Goal: Browse casually

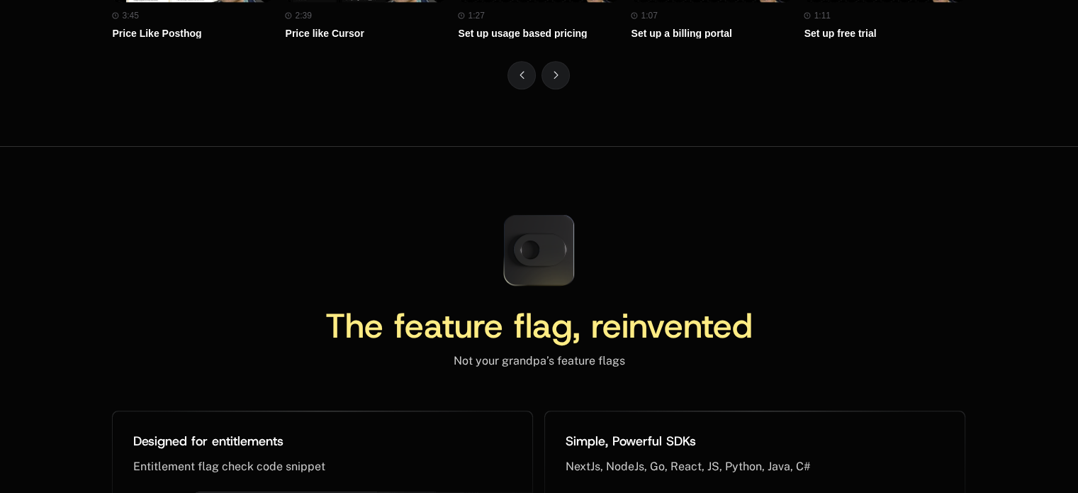
scroll to position [6591, 0]
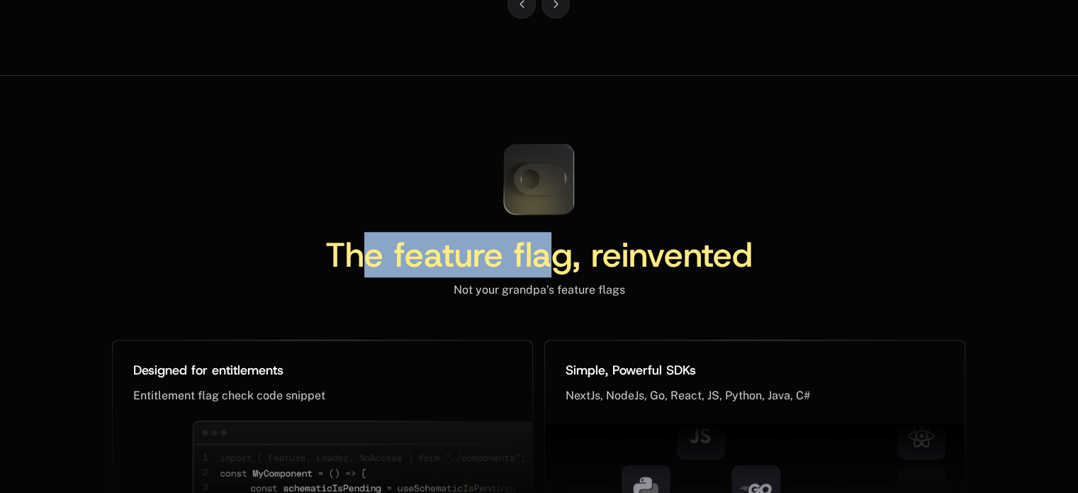
drag, startPoint x: 371, startPoint y: 243, endPoint x: 650, endPoint y: 243, distance: 278.5
click at [650, 243] on span "The feature flag, reinvented" at bounding box center [538, 254] width 427 height 45
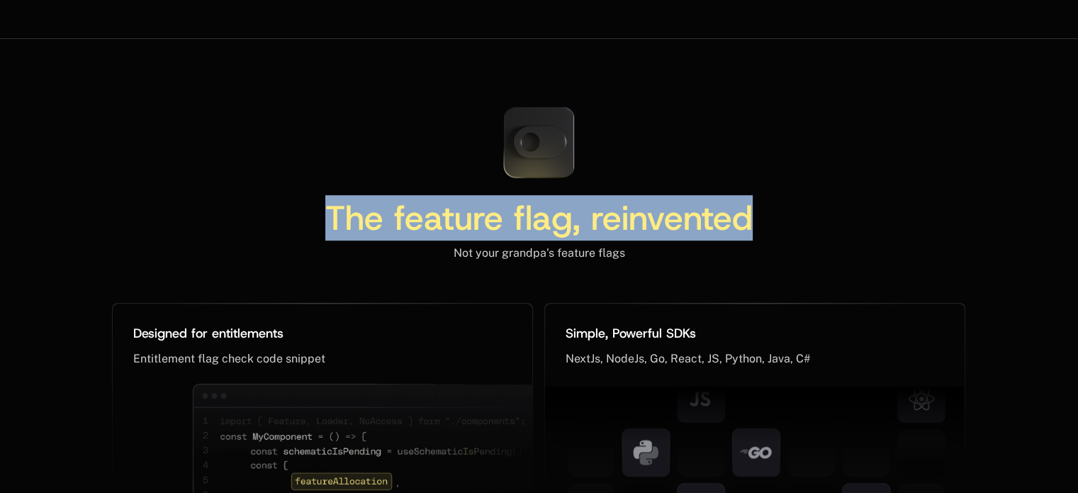
scroll to position [6538, 0]
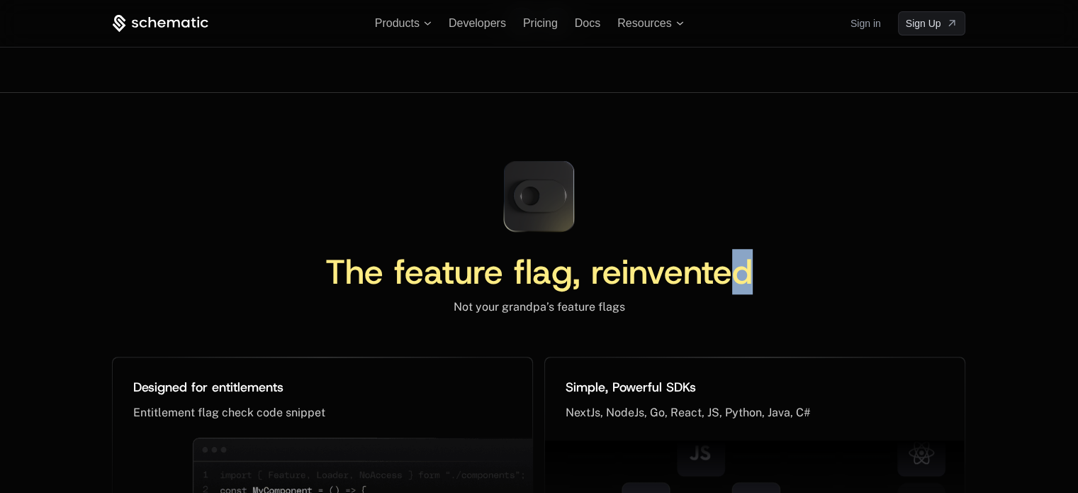
drag, startPoint x: 775, startPoint y: 242, endPoint x: 804, endPoint y: 270, distance: 40.6
click at [805, 271] on div "The feature flag, reinvented" at bounding box center [538, 276] width 853 height 45
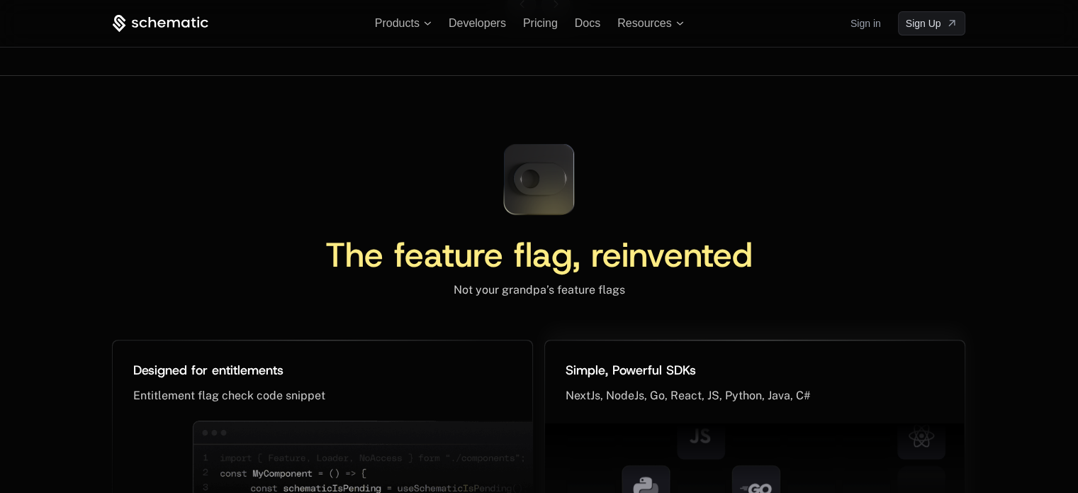
scroll to position [6591, 0]
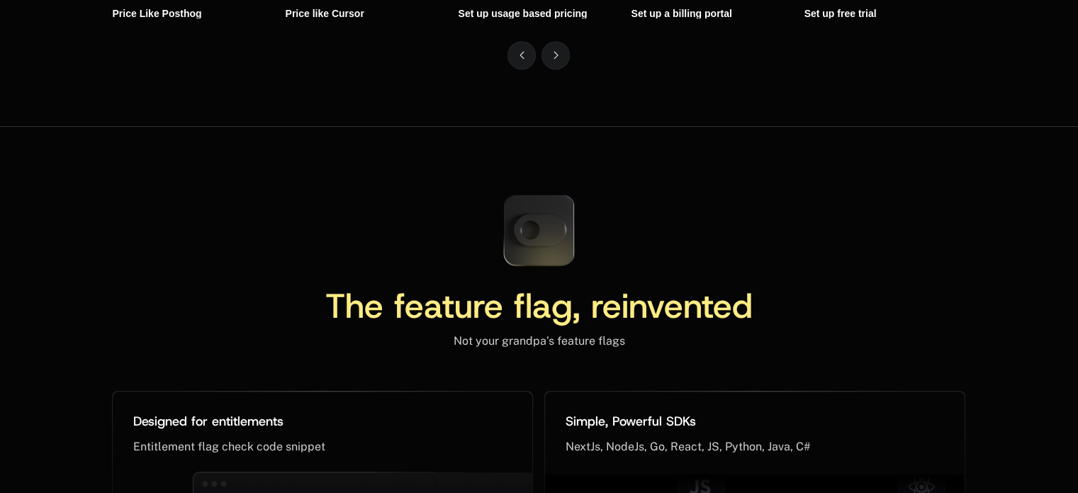
scroll to position [6574, 0]
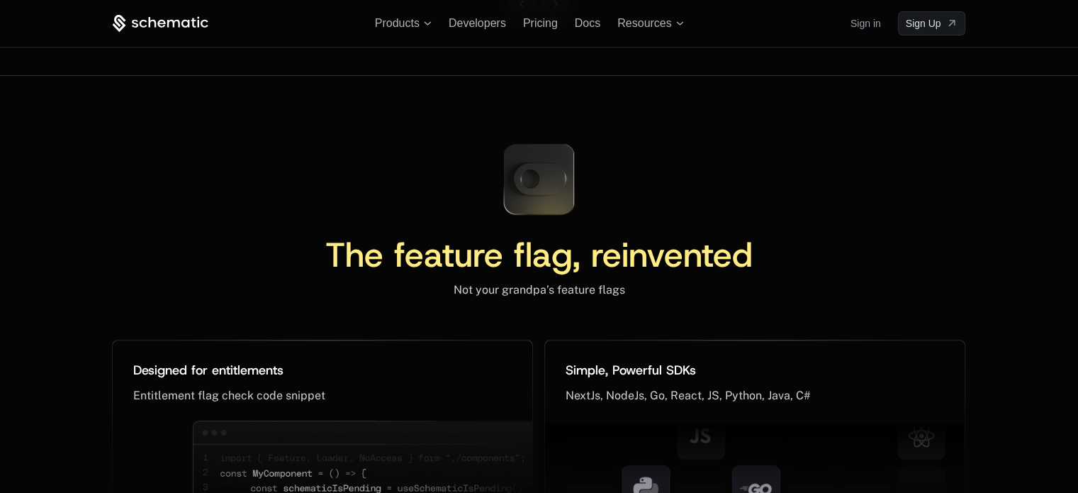
scroll to position [6438, 0]
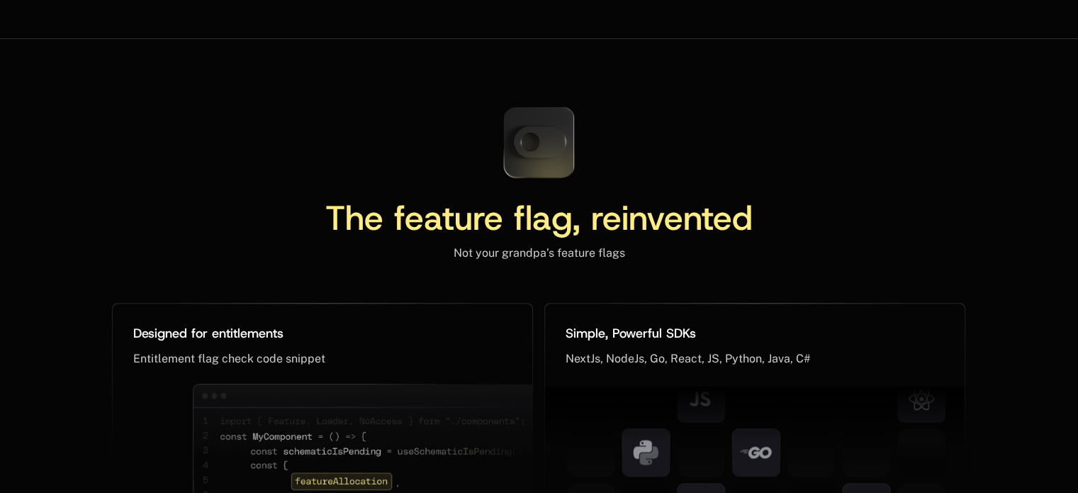
scroll to position [6538, 0]
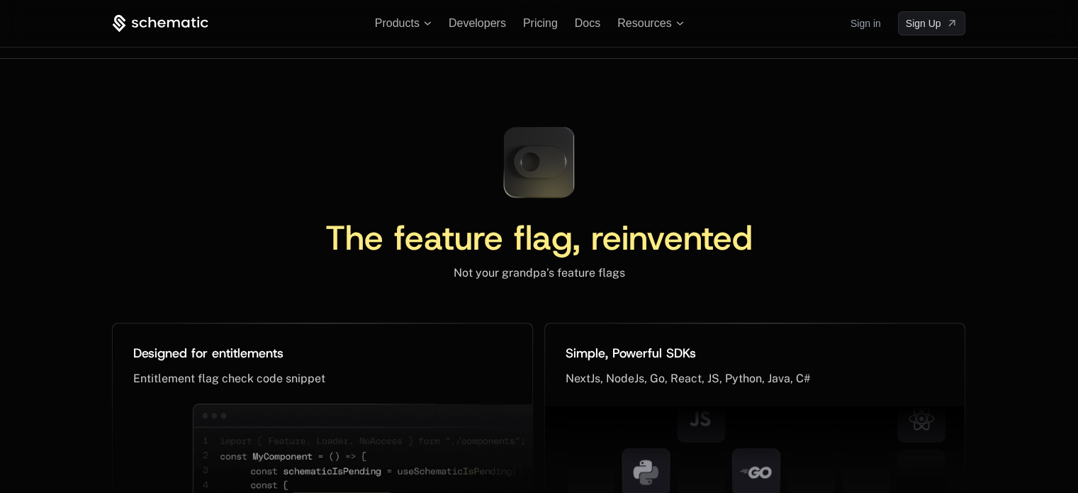
scroll to position [6489, 0]
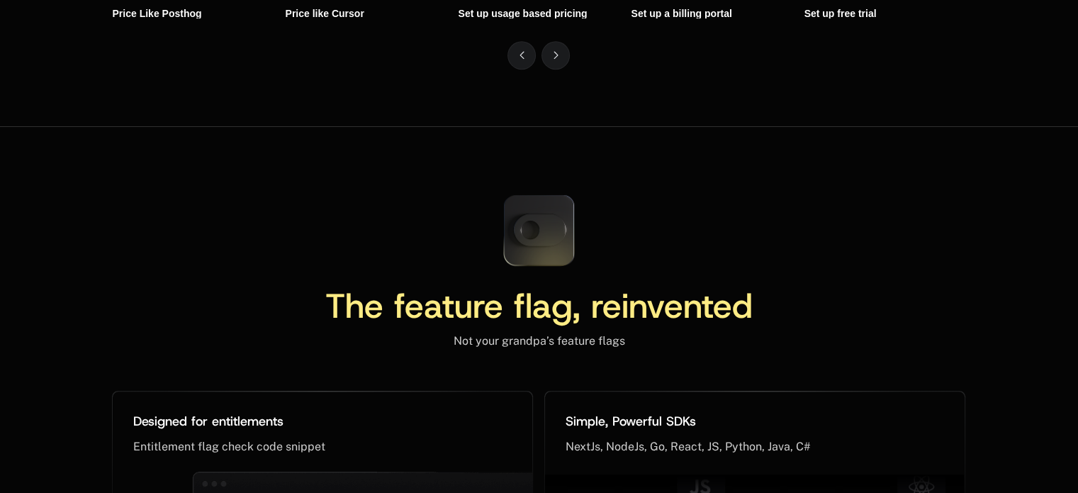
scroll to position [6574, 0]
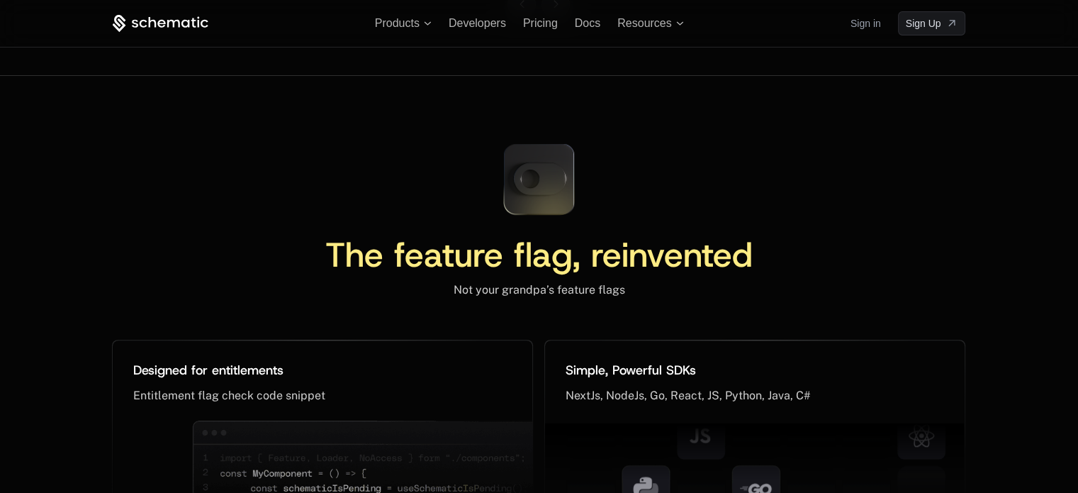
scroll to position [6591, 0]
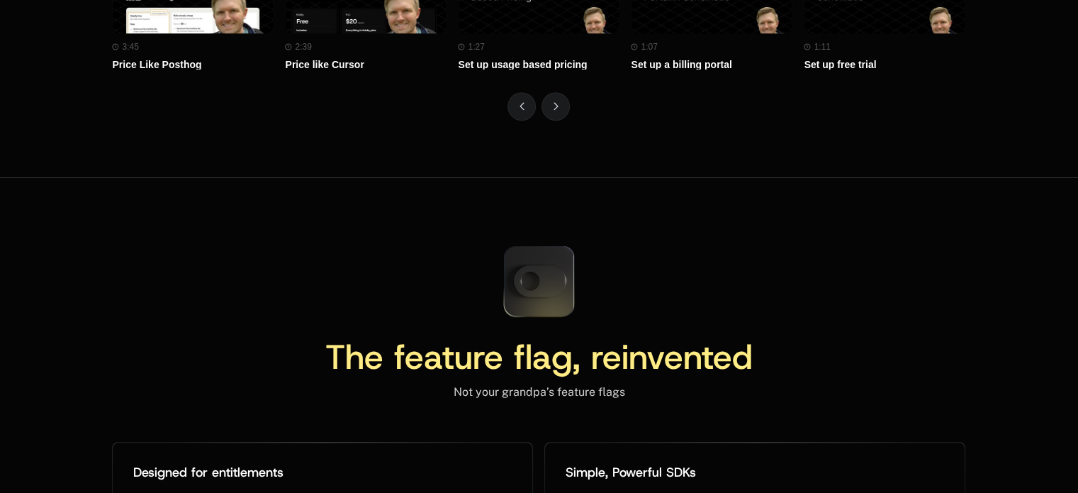
scroll to position [6591, 0]
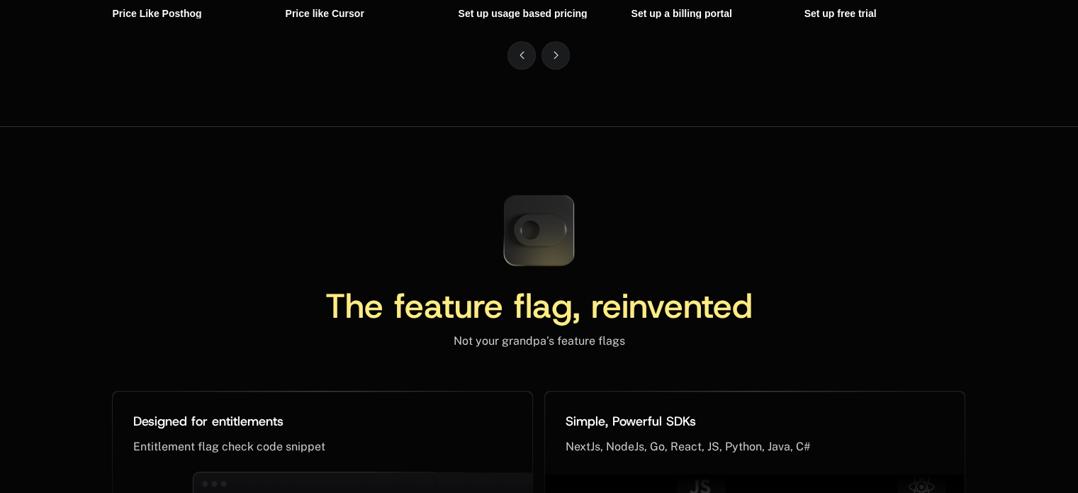
scroll to position [6574, 0]
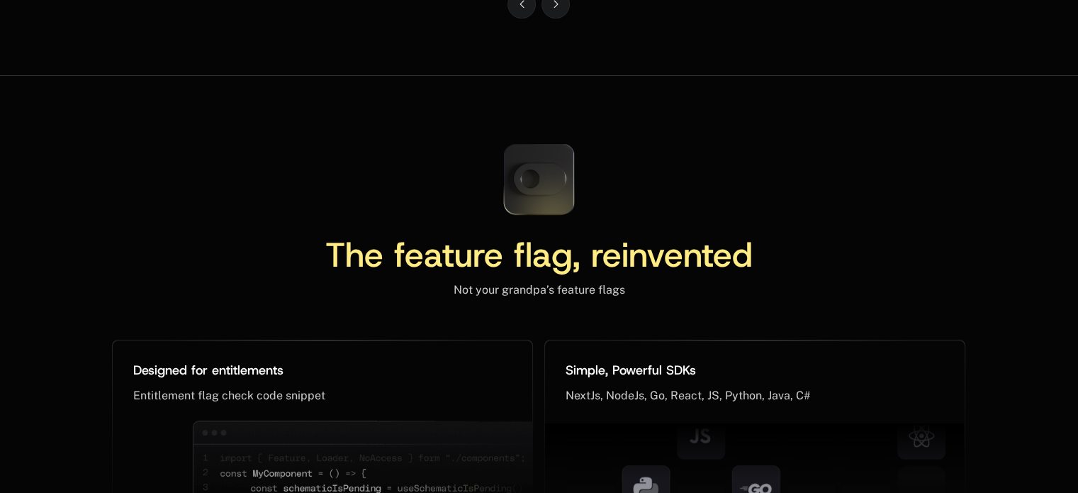
scroll to position [6523, 0]
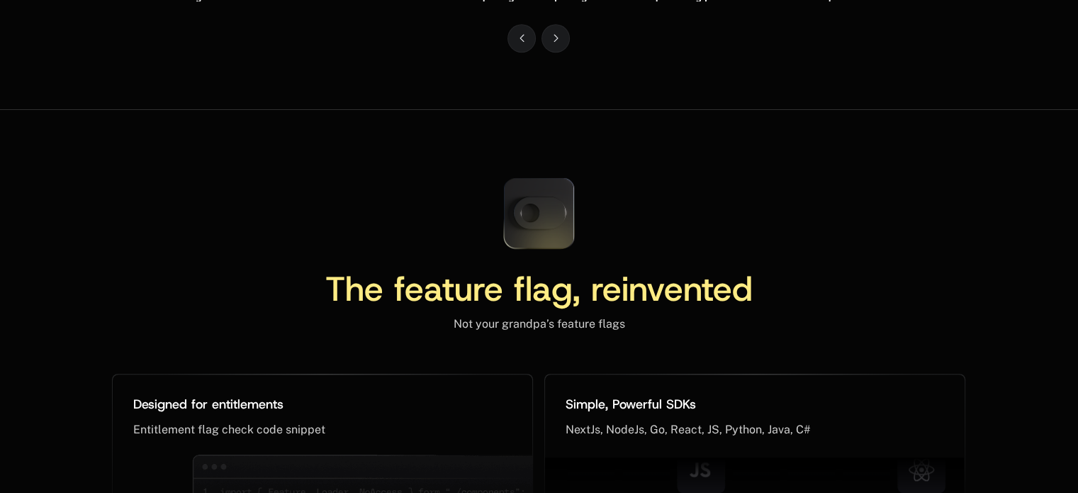
scroll to position [6523, 0]
